Goal: Task Accomplishment & Management: Complete application form

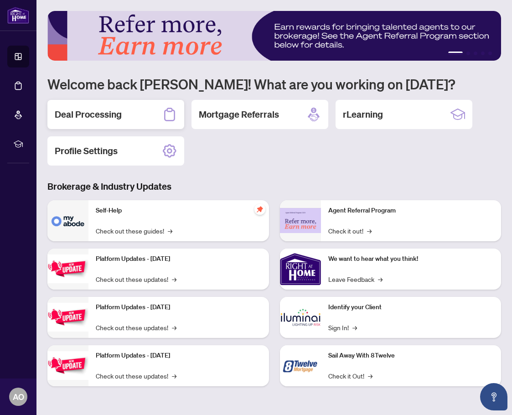
click at [147, 120] on div "Deal Processing" at bounding box center [115, 114] width 137 height 29
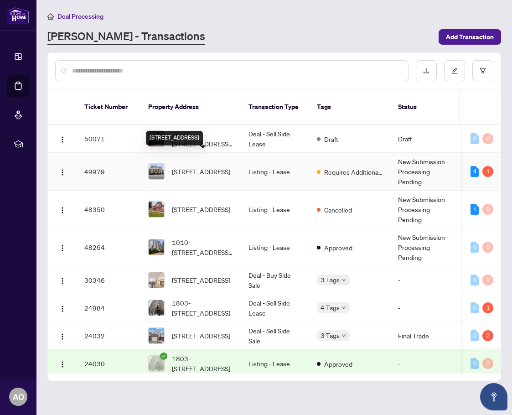
click at [212, 166] on span "401-630 Queen St, Toronto, Ontario M4M 1G3, Canada" at bounding box center [201, 171] width 58 height 10
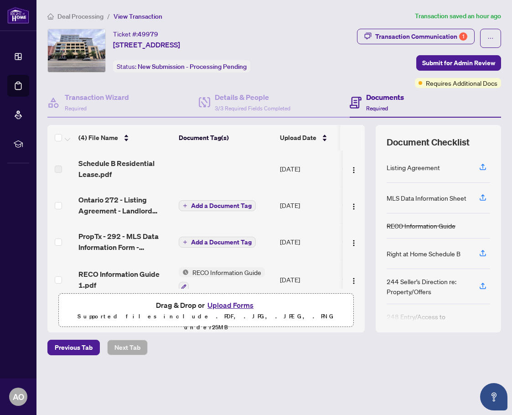
click at [237, 302] on button "Upload Forms" at bounding box center [230, 305] width 51 height 12
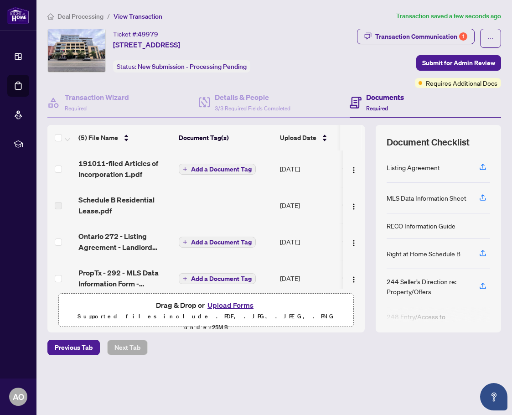
click at [240, 172] on span "Add a Document Tag" at bounding box center [221, 169] width 61 height 6
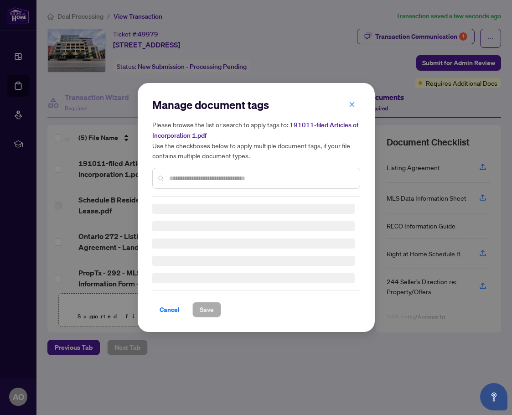
click at [240, 175] on input "text" at bounding box center [260, 178] width 183 height 10
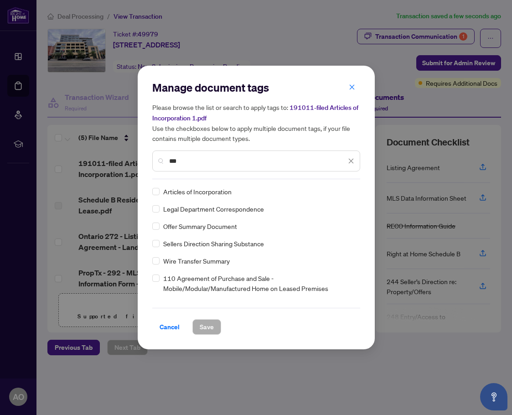
type input "***"
click at [222, 192] on span "Articles of Incorporation" at bounding box center [197, 191] width 68 height 10
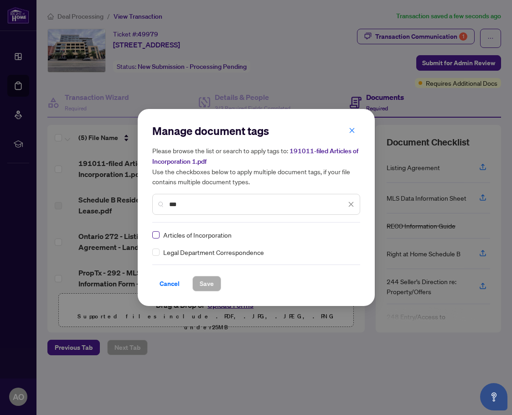
click at [159, 239] on label at bounding box center [155, 235] width 7 height 10
click at [210, 289] on span "Save" at bounding box center [207, 283] width 14 height 15
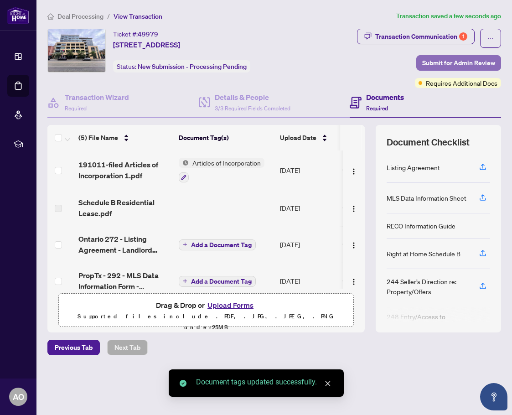
click at [472, 58] on span "Submit for Admin Review" at bounding box center [458, 63] width 73 height 15
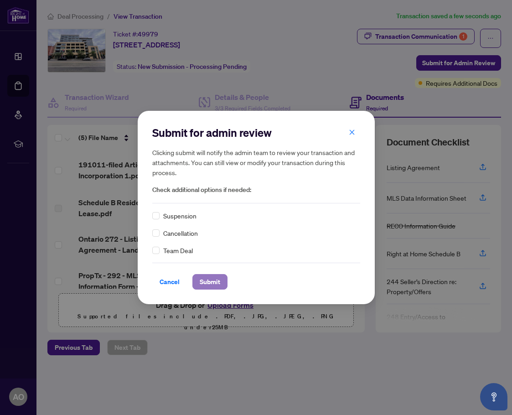
click at [206, 279] on span "Submit" at bounding box center [210, 281] width 21 height 15
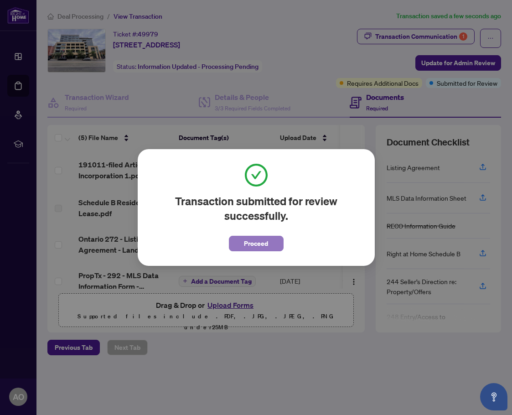
click at [257, 238] on span "Proceed" at bounding box center [256, 243] width 24 height 15
